Goal: Navigation & Orientation: Go to known website

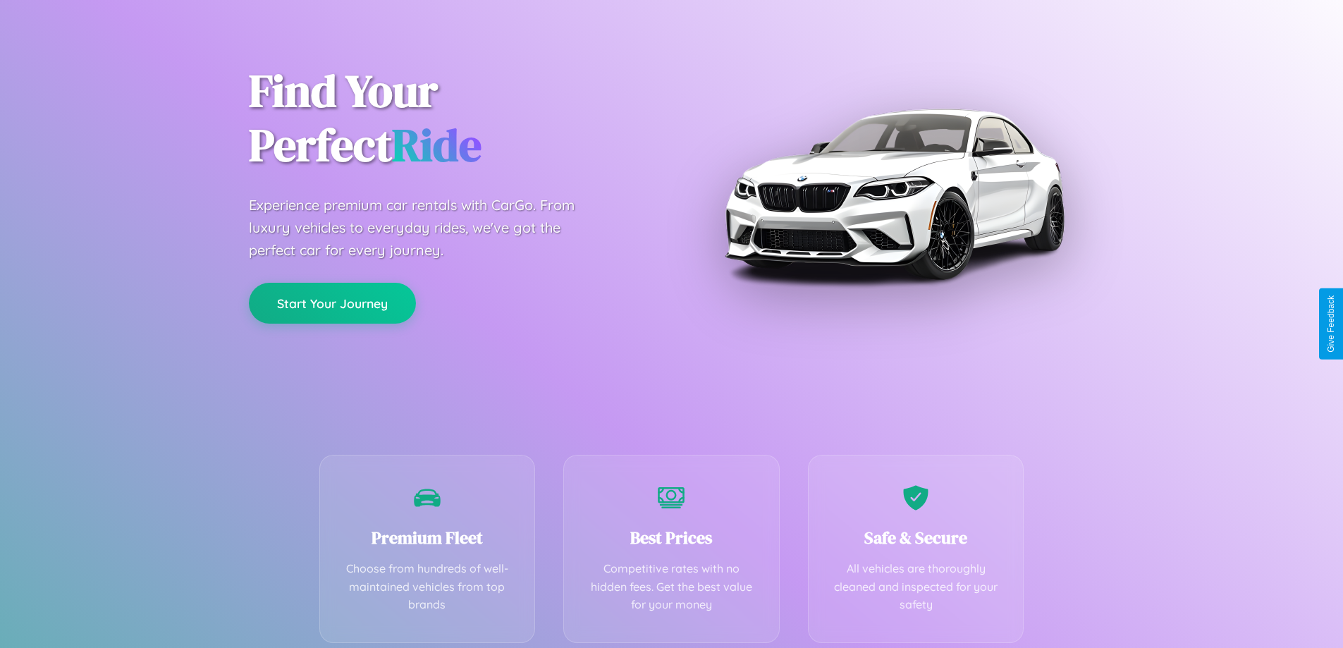
scroll to position [278, 0]
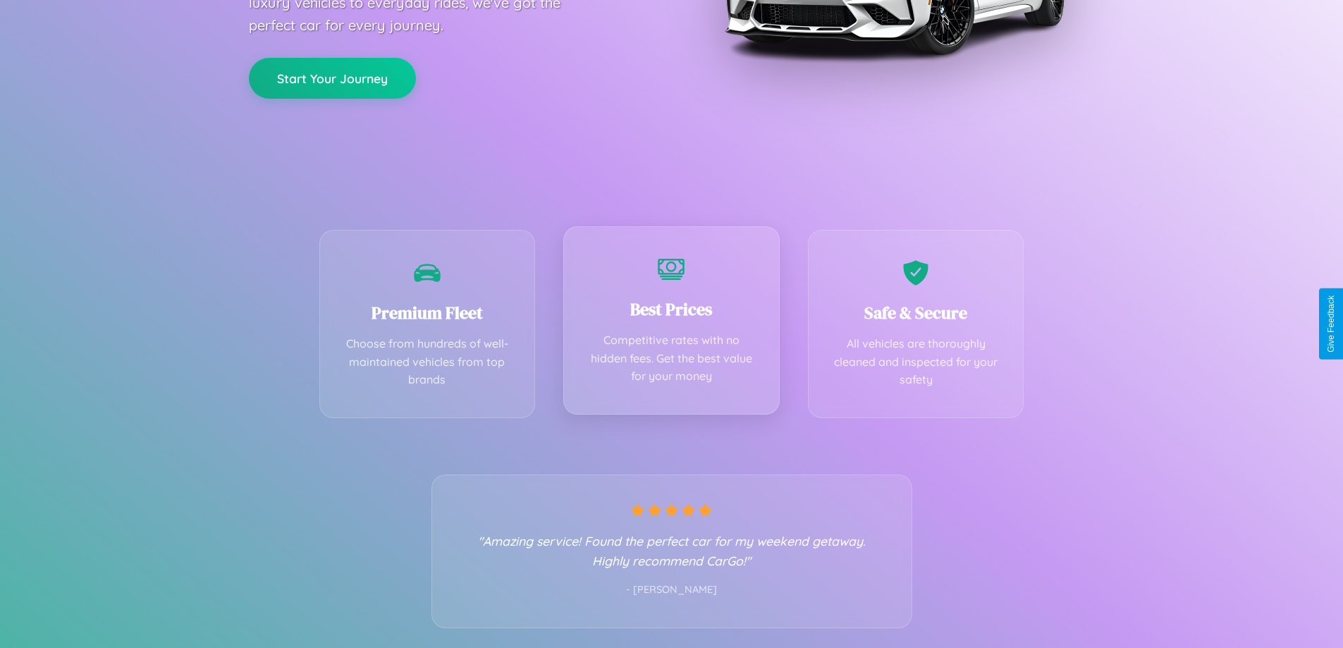
click at [671, 324] on div "Best Prices Competitive rates with no hidden fees. Get the best value for your …" at bounding box center [671, 320] width 216 height 188
click at [332, 77] on button "Start Your Journey" at bounding box center [332, 76] width 167 height 41
click at [332, 76] on button "Start Your Journey" at bounding box center [332, 76] width 167 height 41
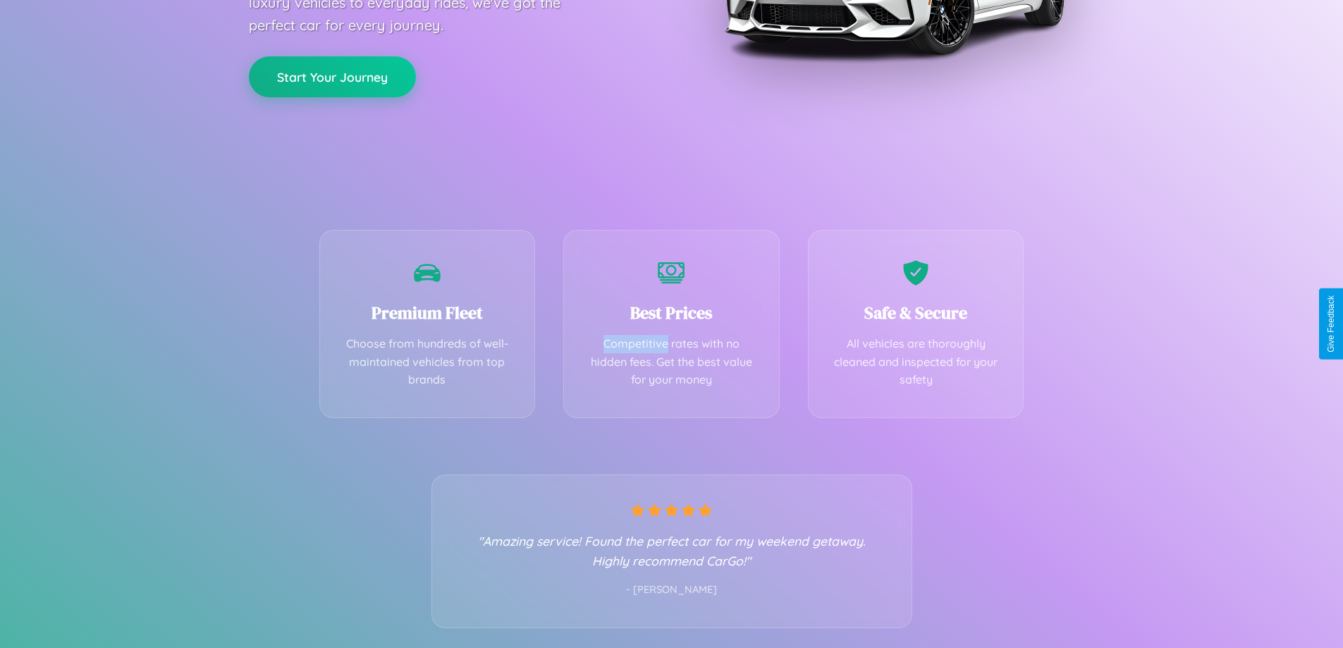
click at [332, 76] on button "Start Your Journey" at bounding box center [332, 76] width 167 height 41
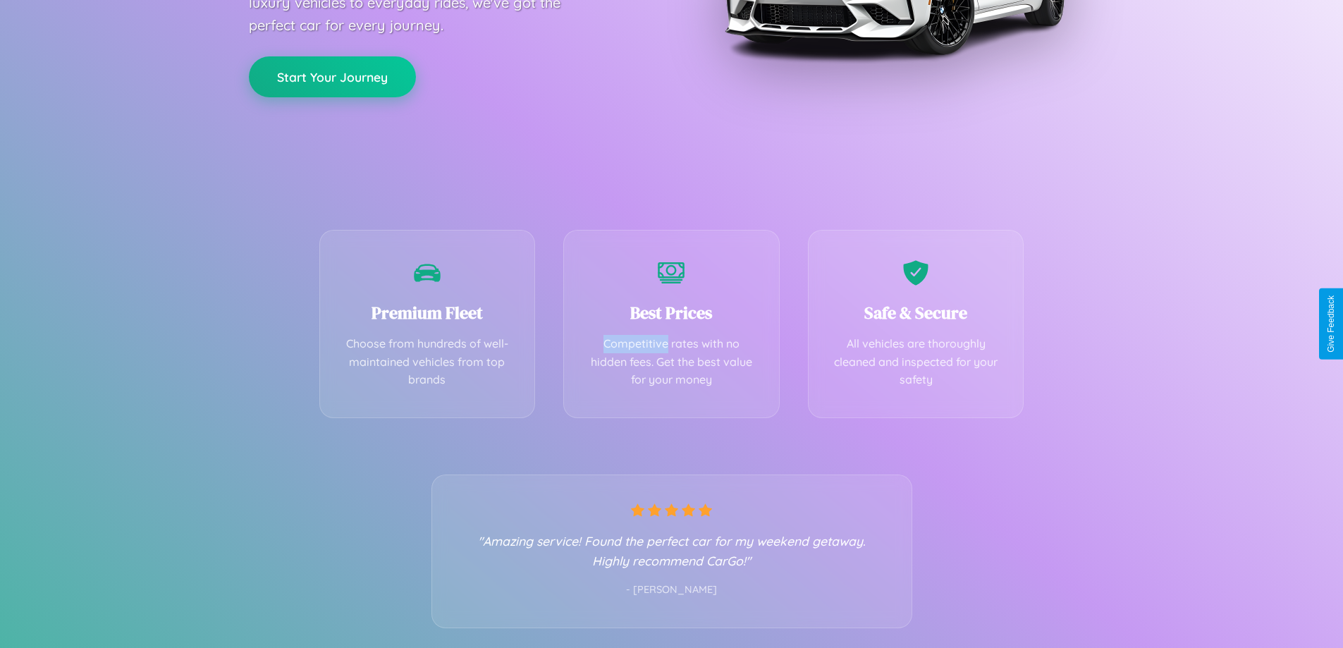
click at [332, 76] on button "Start Your Journey" at bounding box center [332, 76] width 167 height 41
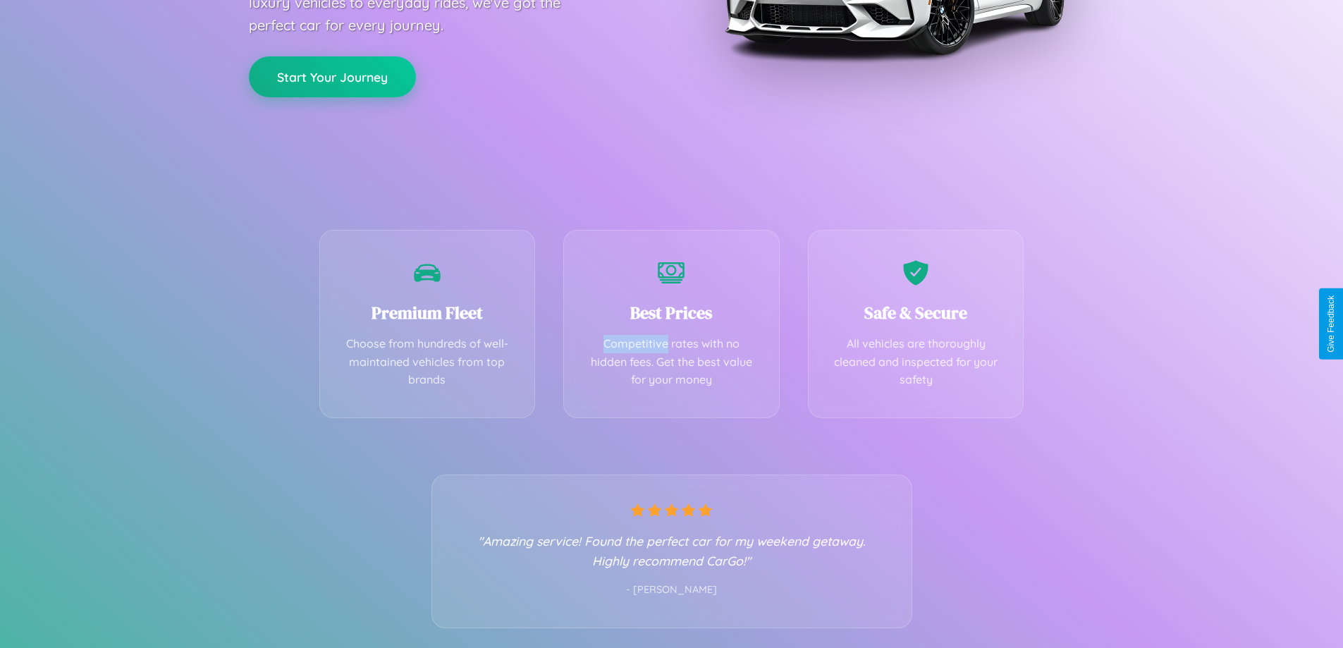
click at [332, 76] on button "Start Your Journey" at bounding box center [332, 76] width 167 height 41
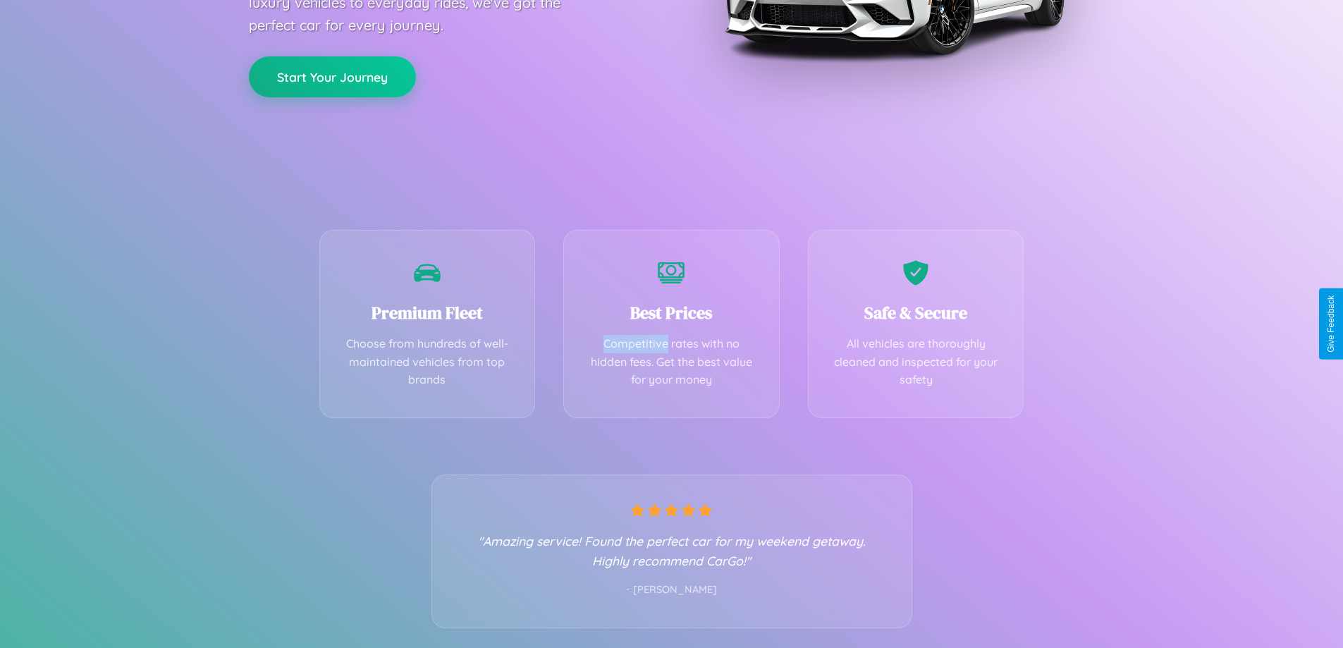
click at [332, 76] on button "Start Your Journey" at bounding box center [332, 76] width 167 height 41
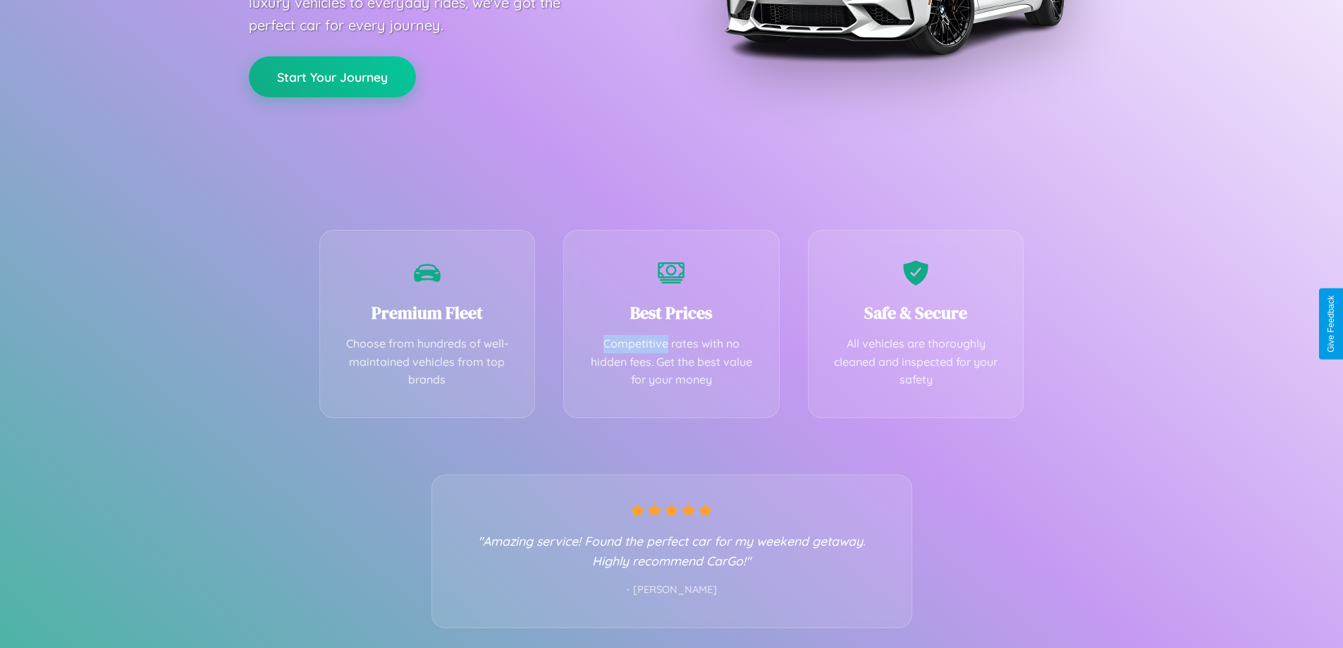
click at [332, 76] on button "Start Your Journey" at bounding box center [332, 76] width 167 height 41
